Goal: Check status: Check status

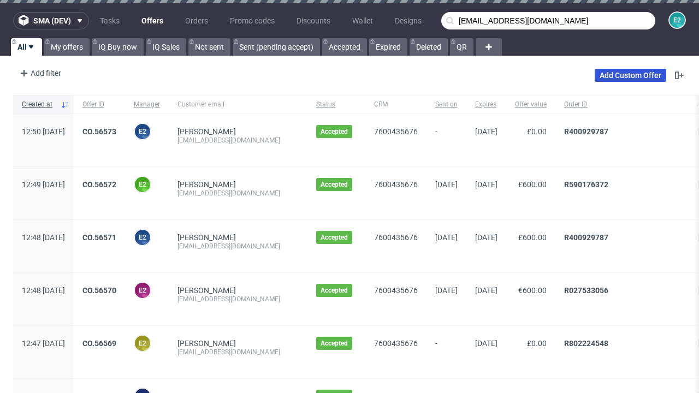
type input "[EMAIL_ADDRESS][DOMAIN_NAME]"
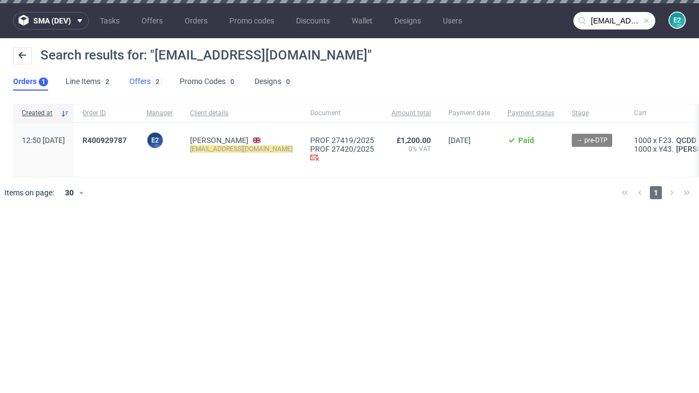
click at [146, 82] on link "Offers 2" at bounding box center [145, 81] width 33 height 17
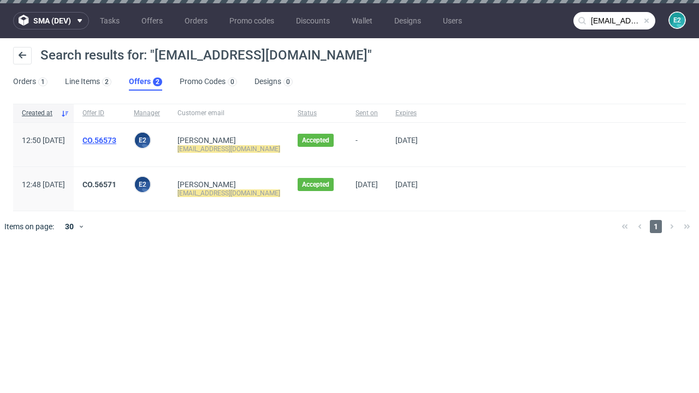
click at [116, 140] on link "CO.56573" at bounding box center [99, 140] width 34 height 9
